Goal: Find specific page/section: Find specific page/section

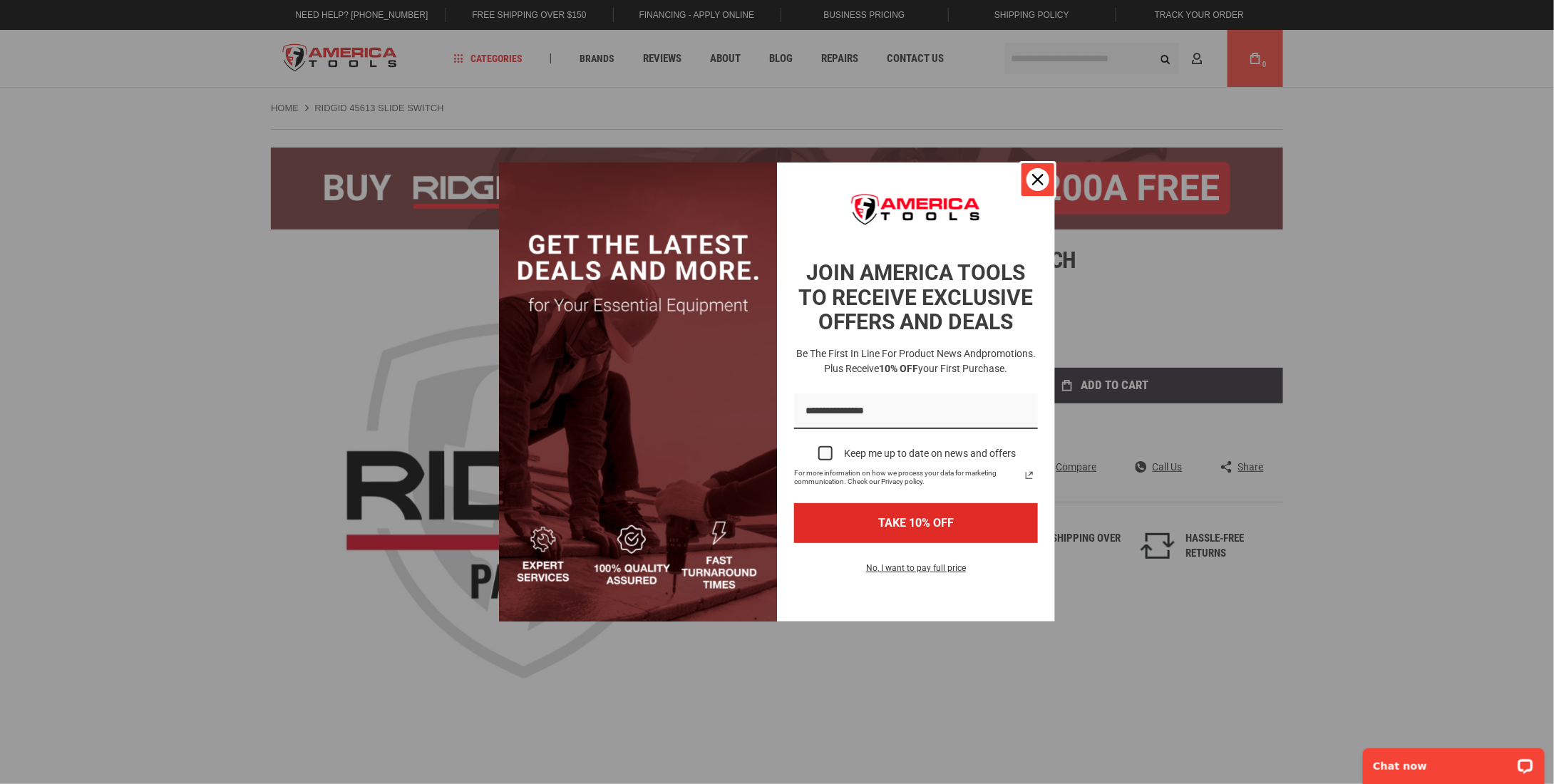
click at [1037, 175] on icon "close icon" at bounding box center [1037, 179] width 11 height 11
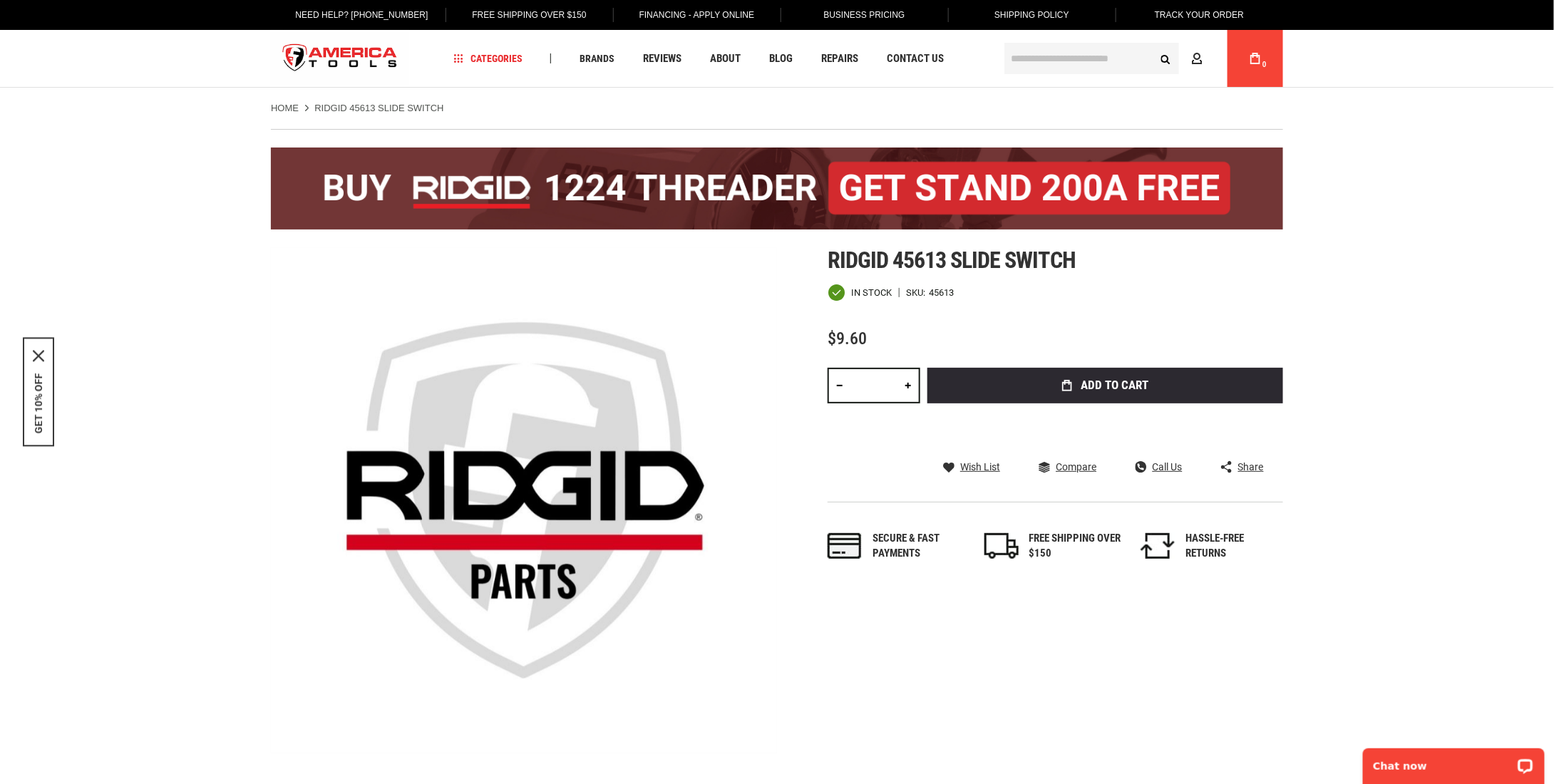
click at [1041, 58] on input "text" at bounding box center [1091, 59] width 175 height 32
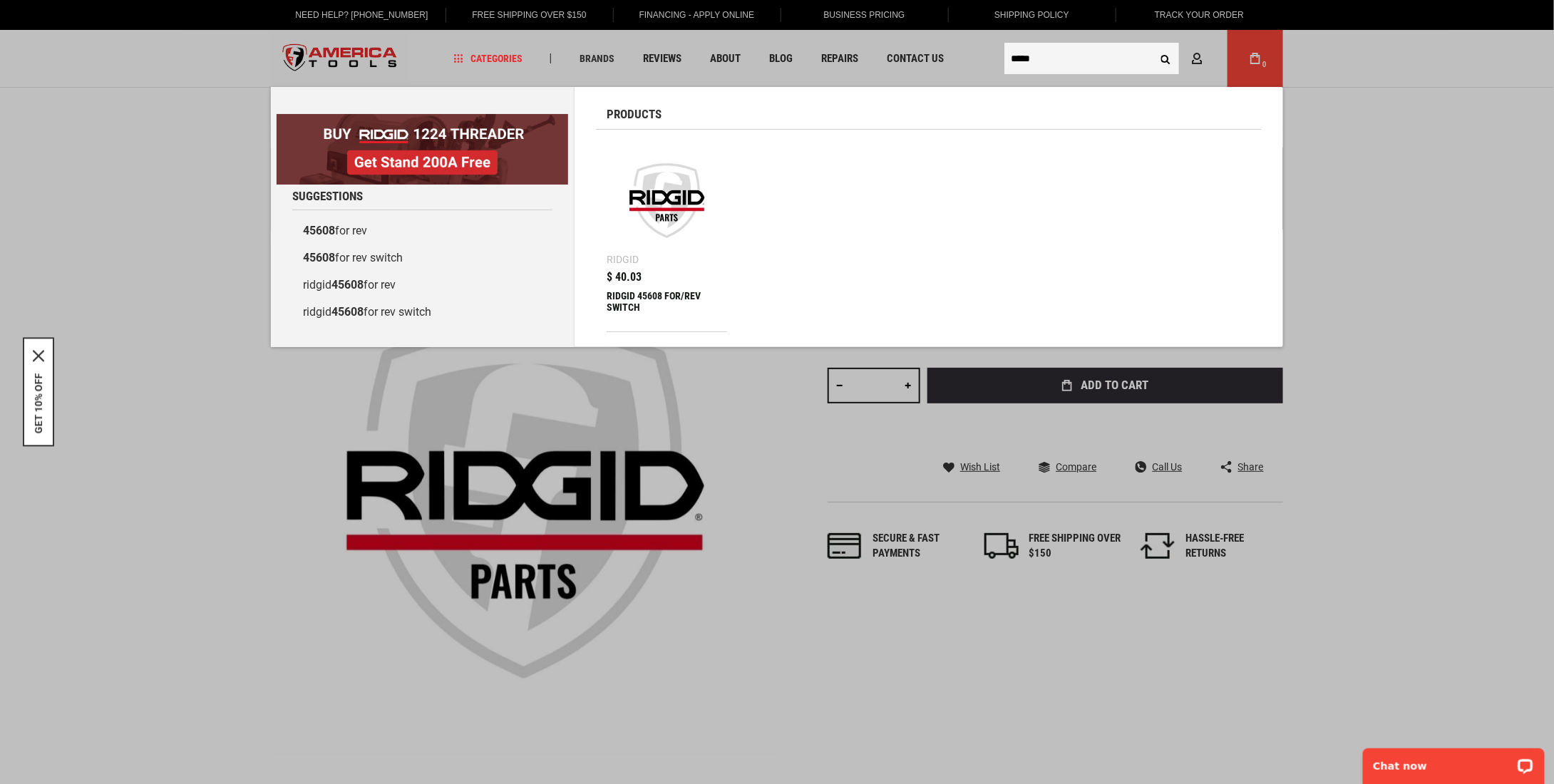
type input "*****"
click at [1165, 55] on button "Search" at bounding box center [1165, 58] width 27 height 27
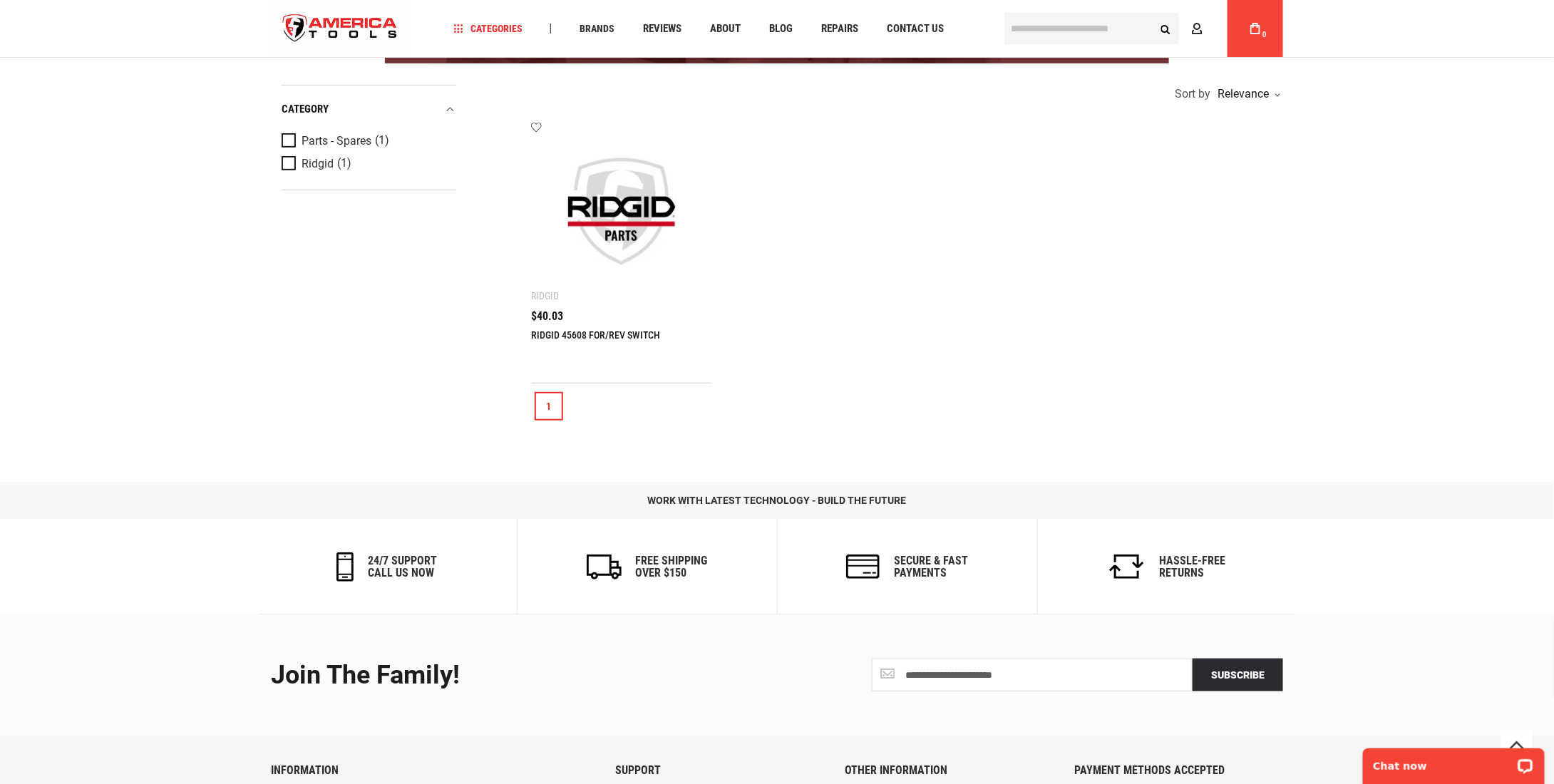
scroll to position [303, 0]
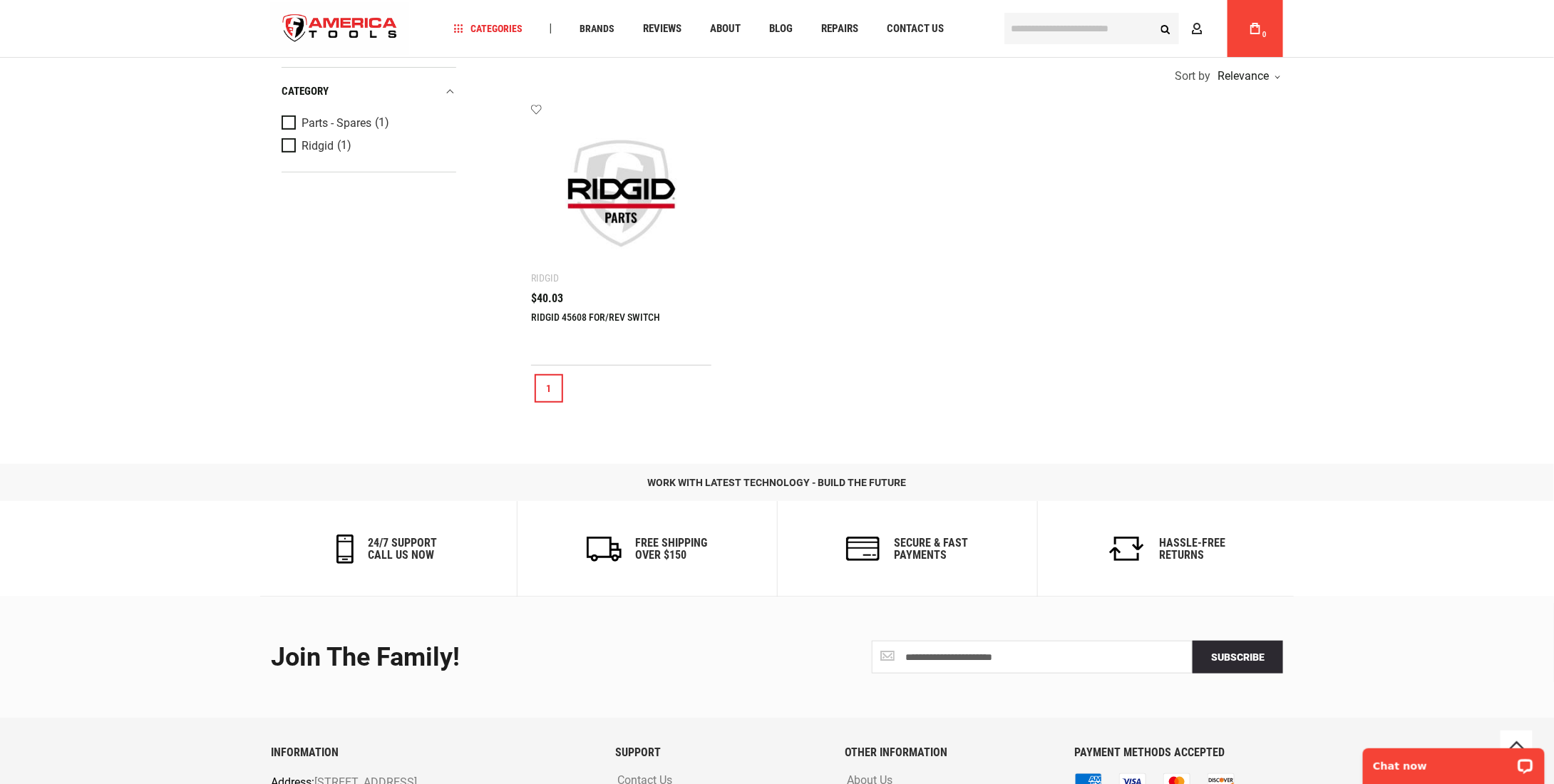
click at [552, 385] on link "1" at bounding box center [549, 388] width 29 height 29
click at [566, 316] on link "RIDGID 45608 FOR/REV SWITCH" at bounding box center [595, 317] width 129 height 11
